Goal: Task Accomplishment & Management: Manage account settings

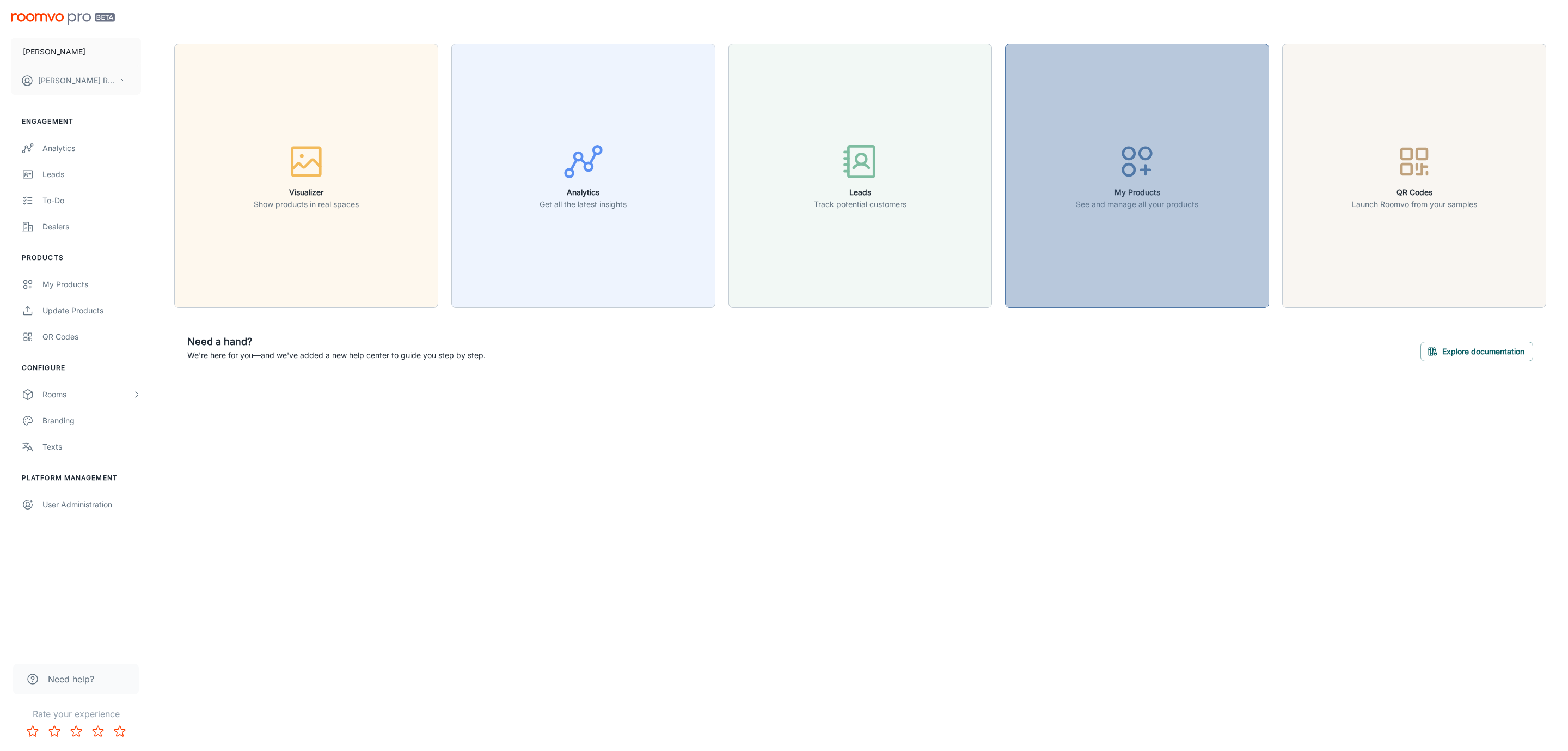
click at [1127, 209] on p "See and manage all your products" at bounding box center [1136, 205] width 122 height 12
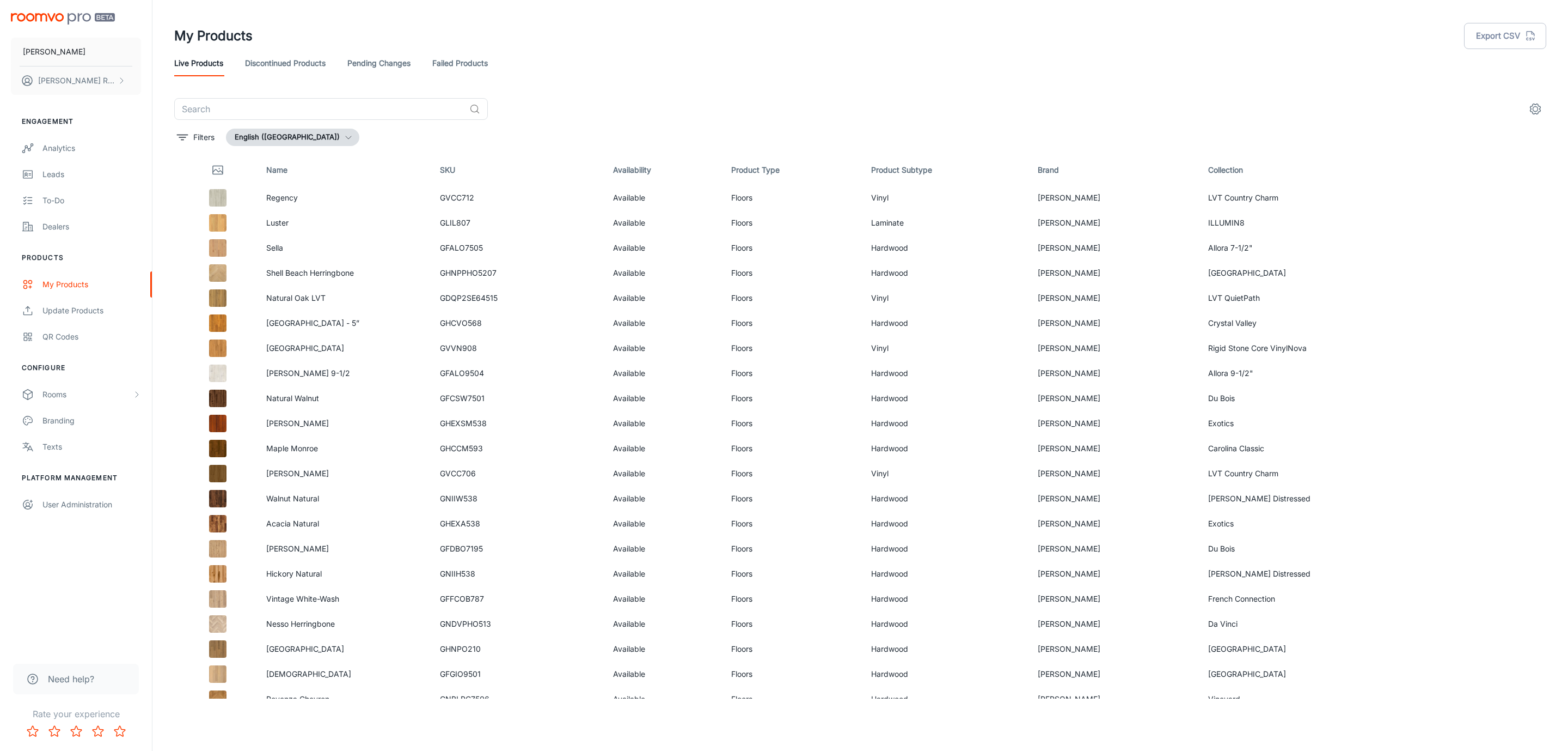
click at [455, 63] on link "Failed Products" at bounding box center [460, 63] width 55 height 26
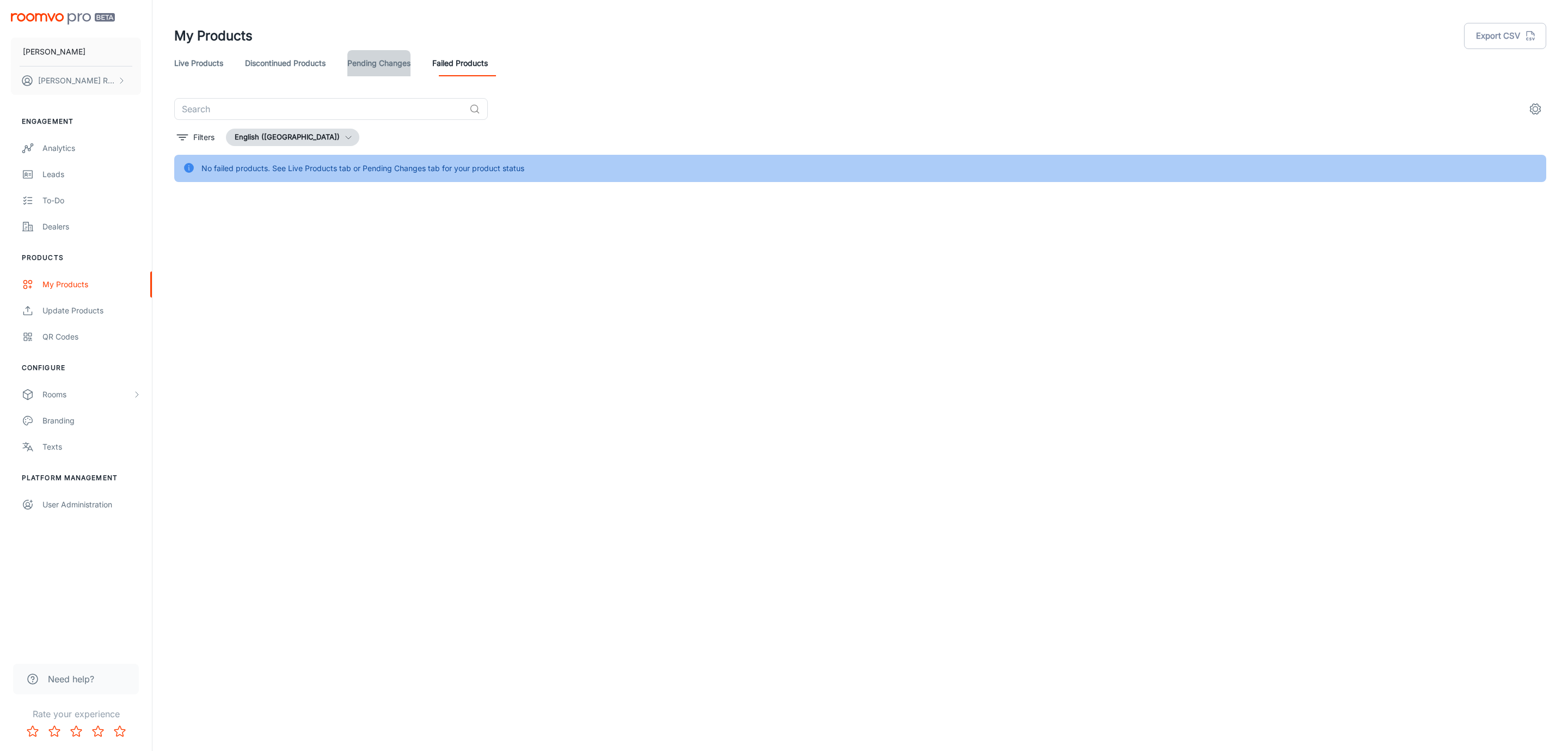
click at [388, 69] on link "Pending Changes" at bounding box center [379, 63] width 63 height 26
click at [292, 63] on link "Discontinued Products" at bounding box center [285, 63] width 80 height 26
click at [72, 219] on link "Dealers" at bounding box center [76, 227] width 152 height 26
